Goal: Information Seeking & Learning: Check status

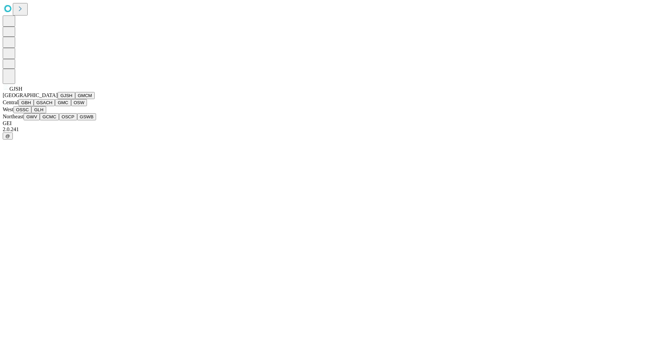
click at [58, 99] on button "GJSH" at bounding box center [67, 95] width 18 height 7
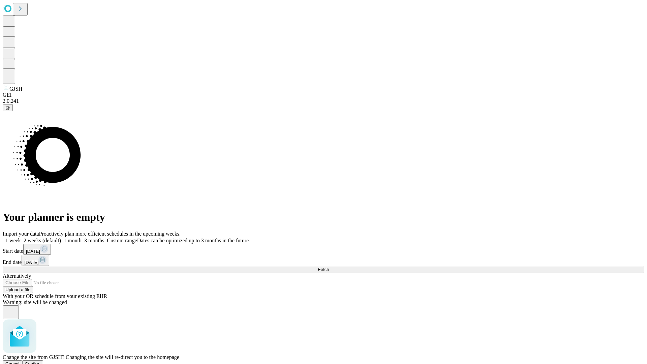
click at [41, 361] on span "Confirm" at bounding box center [33, 363] width 16 height 5
click at [61, 238] on label "2 weeks (default)" at bounding box center [41, 241] width 40 height 6
click at [329, 267] on span "Fetch" at bounding box center [323, 269] width 11 height 5
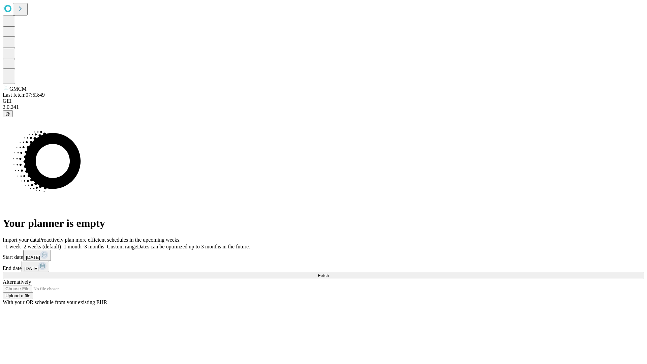
click at [61, 244] on label "2 weeks (default)" at bounding box center [41, 247] width 40 height 6
click at [329, 273] on span "Fetch" at bounding box center [323, 275] width 11 height 5
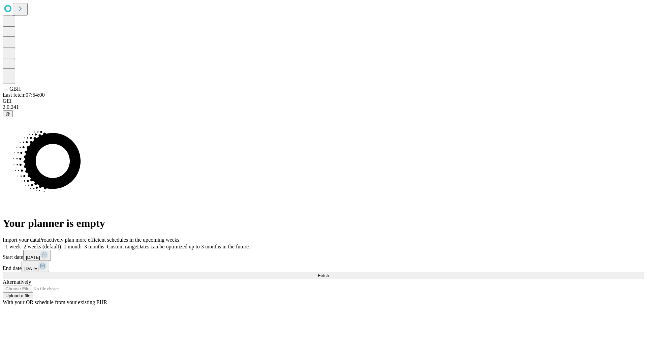
click at [61, 244] on label "2 weeks (default)" at bounding box center [41, 247] width 40 height 6
click at [329, 273] on span "Fetch" at bounding box center [323, 275] width 11 height 5
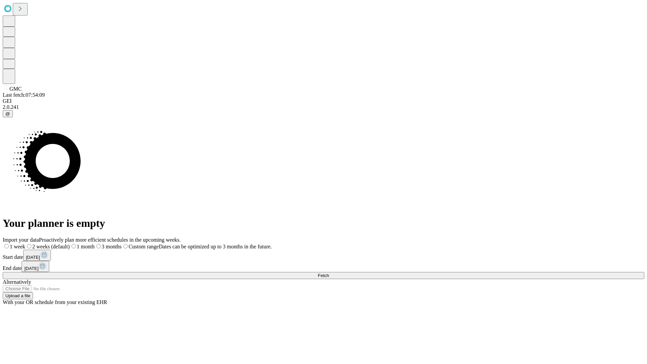
click at [70, 244] on label "2 weeks (default)" at bounding box center [47, 247] width 44 height 6
click at [329, 273] on span "Fetch" at bounding box center [323, 275] width 11 height 5
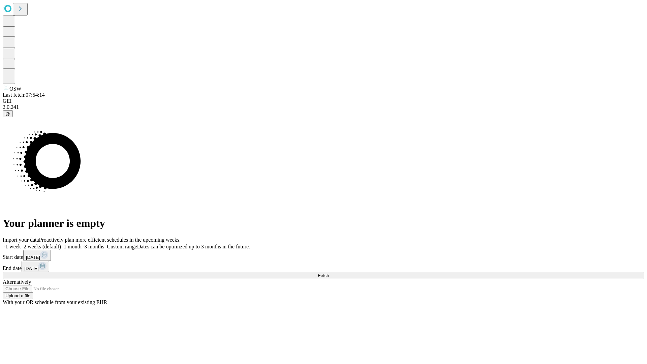
click at [329, 273] on span "Fetch" at bounding box center [323, 275] width 11 height 5
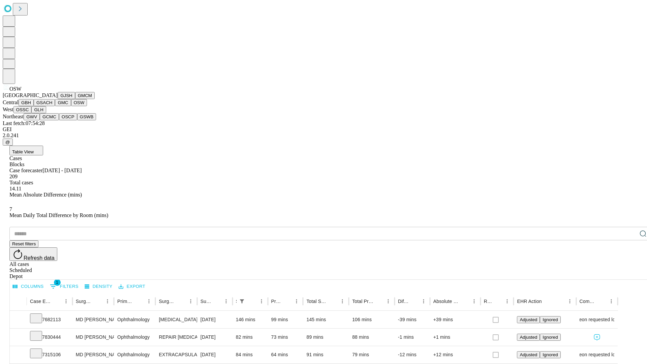
click at [32, 113] on button "OSSC" at bounding box center [22, 109] width 18 height 7
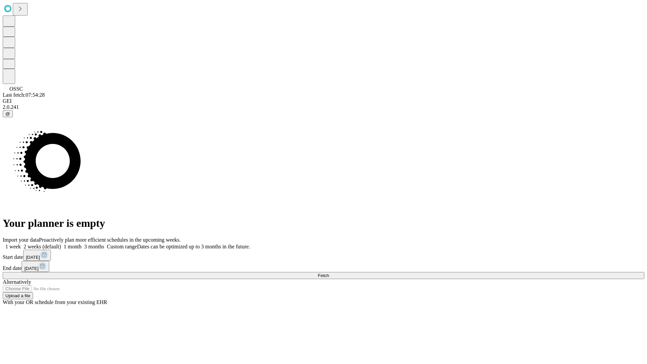
click at [61, 244] on label "2 weeks (default)" at bounding box center [41, 247] width 40 height 6
click at [329, 273] on span "Fetch" at bounding box center [323, 275] width 11 height 5
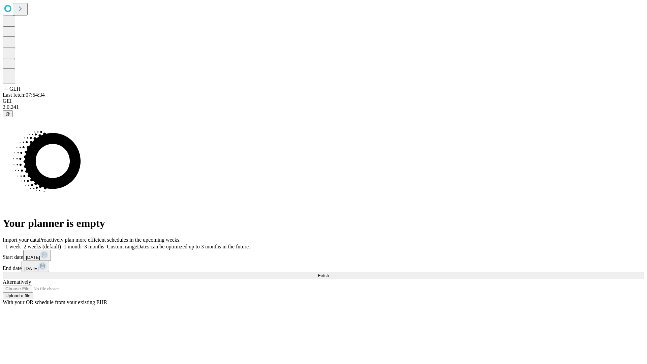
click at [61, 244] on label "2 weeks (default)" at bounding box center [41, 247] width 40 height 6
click at [329, 273] on span "Fetch" at bounding box center [323, 275] width 11 height 5
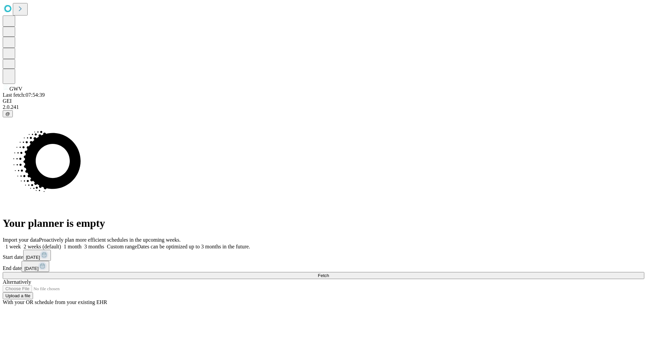
click at [329, 273] on span "Fetch" at bounding box center [323, 275] width 11 height 5
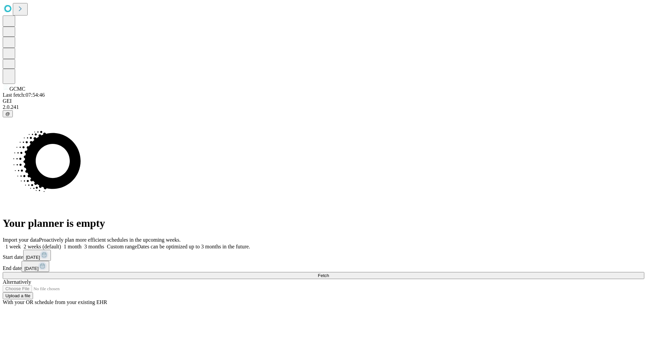
click at [61, 244] on label "2 weeks (default)" at bounding box center [41, 247] width 40 height 6
click at [329, 273] on span "Fetch" at bounding box center [323, 275] width 11 height 5
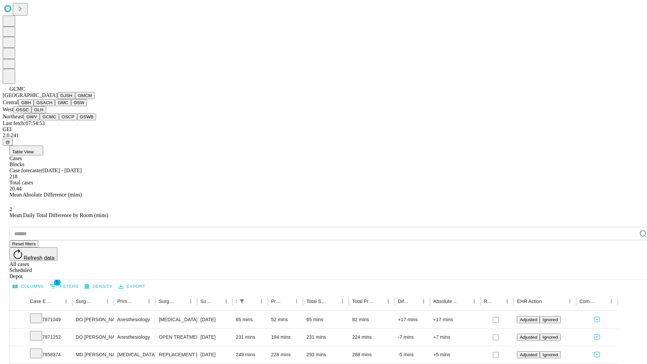
click at [59, 120] on button "OSCP" at bounding box center [68, 116] width 18 height 7
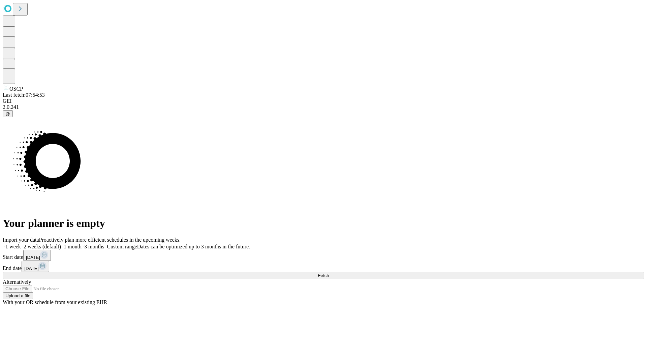
click at [61, 244] on label "2 weeks (default)" at bounding box center [41, 247] width 40 height 6
click at [329, 273] on span "Fetch" at bounding box center [323, 275] width 11 height 5
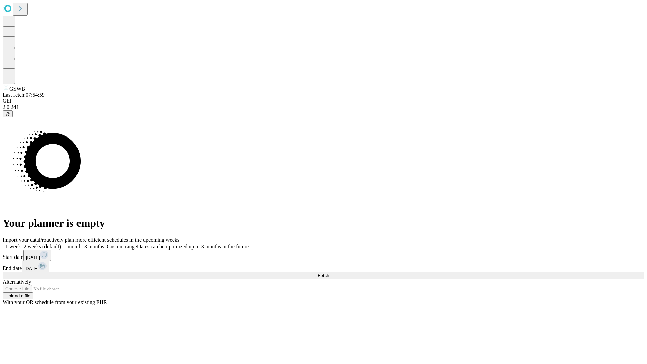
click at [61, 244] on label "2 weeks (default)" at bounding box center [41, 247] width 40 height 6
click at [329, 273] on span "Fetch" at bounding box center [323, 275] width 11 height 5
